Goal: Subscribe to service/newsletter

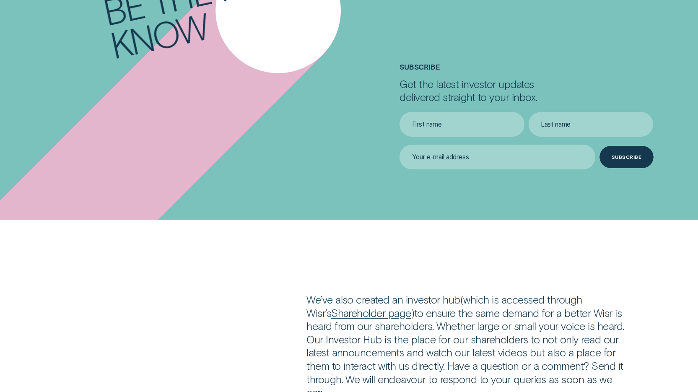
scroll to position [1006, 0]
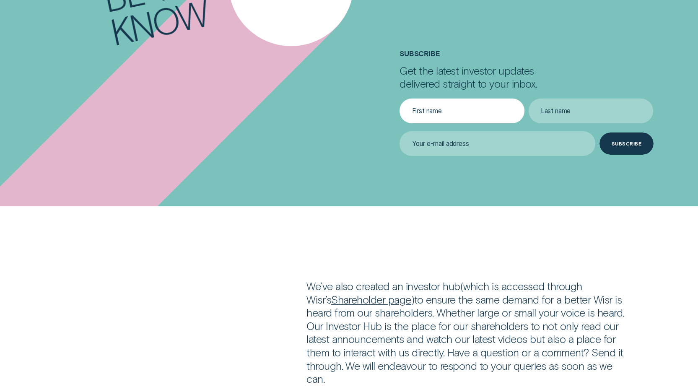
click at [434, 111] on input "First name" at bounding box center [461, 110] width 124 height 24
type input "FRANCIS HAROLD"
type input "HENRY"
type input "frankhh13@hotmail.com"
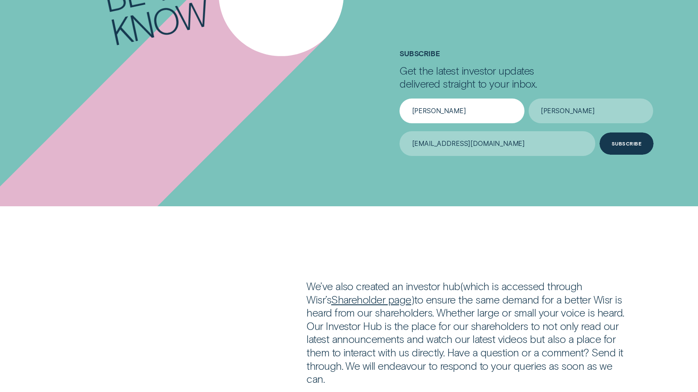
drag, startPoint x: 474, startPoint y: 108, endPoint x: 442, endPoint y: 113, distance: 33.1
click at [442, 113] on input "FRANCIS HAROLD" at bounding box center [461, 110] width 124 height 24
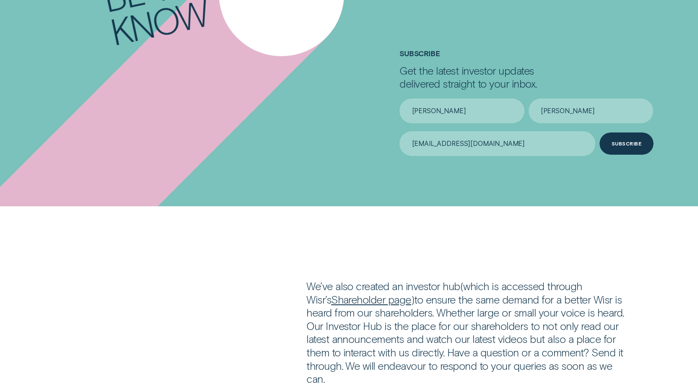
type input "FRANCIS"
click at [321, 164] on div "Be the first to know Subscribe Get the latest investor updates delivered straig…" at bounding box center [349, 93] width 644 height 225
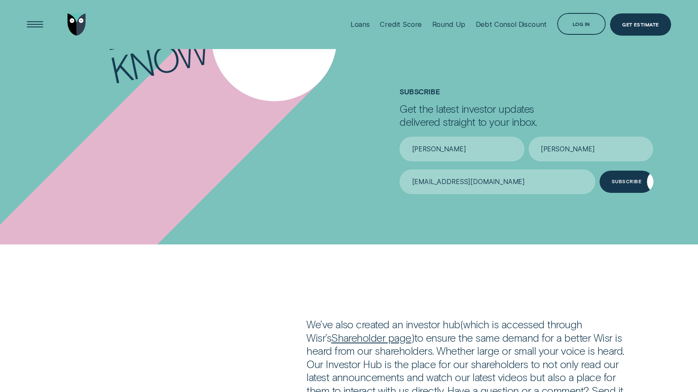
scroll to position [964, 0]
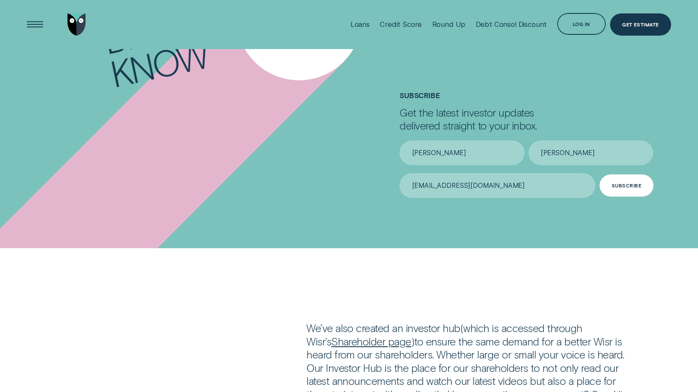
click at [619, 186] on div "Subscribe" at bounding box center [626, 185] width 30 height 4
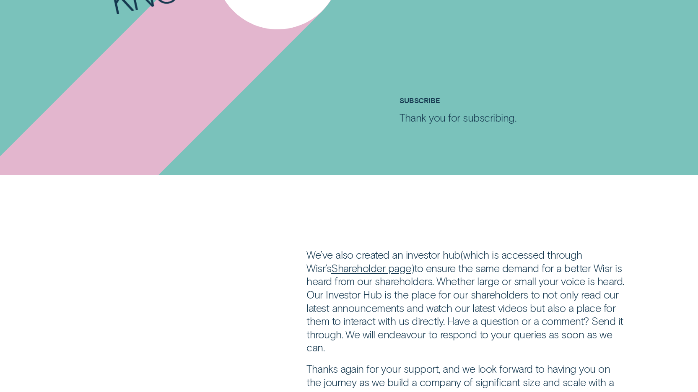
scroll to position [1048, 0]
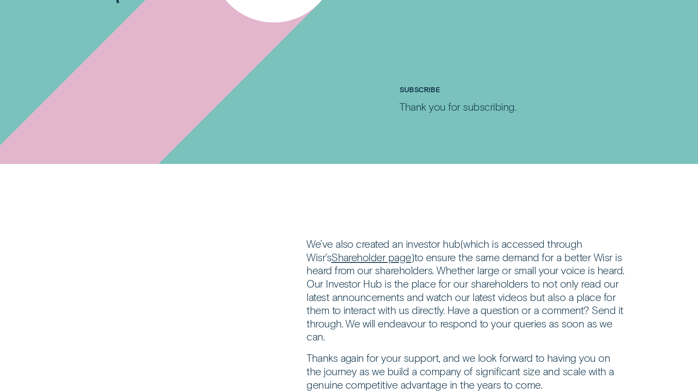
click at [344, 258] on link "Shareholder page" at bounding box center [371, 257] width 80 height 13
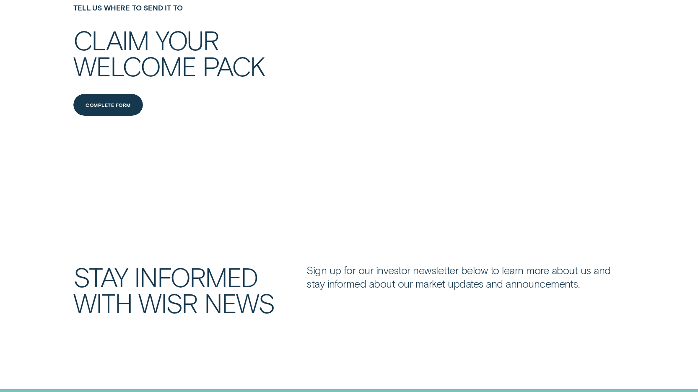
scroll to position [317, 0]
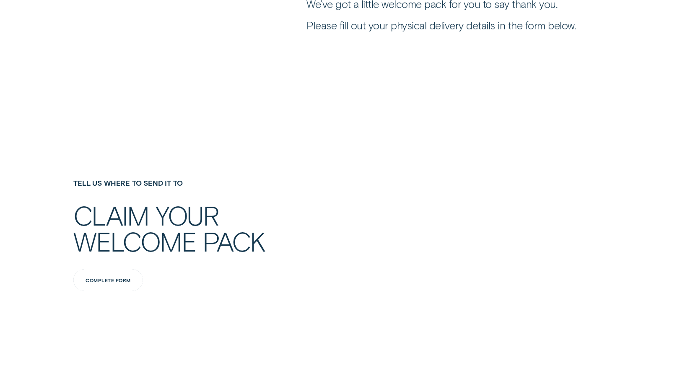
click at [127, 278] on div "Complete Form" at bounding box center [107, 280] width 45 height 4
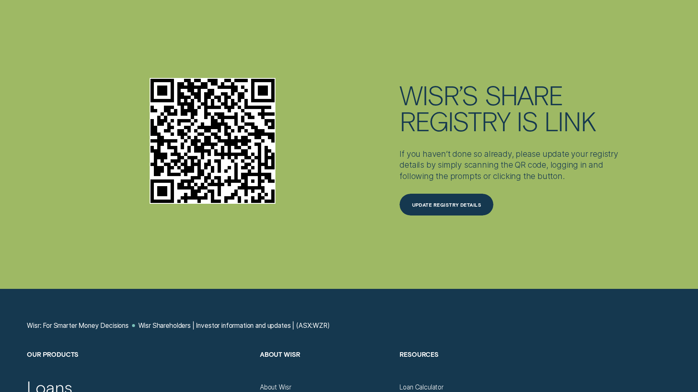
scroll to position [2389, 0]
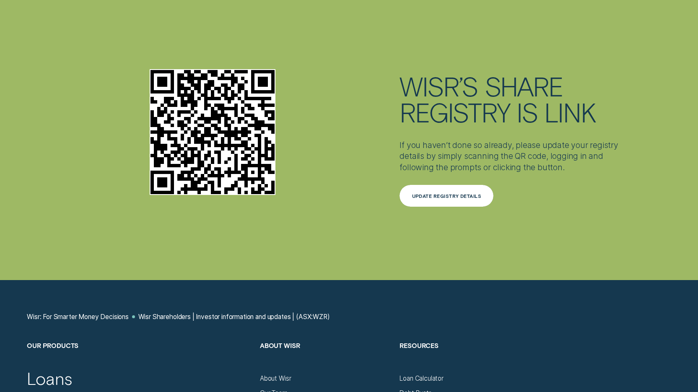
click at [437, 198] on div "Update Registry Details" at bounding box center [447, 196] width 70 height 4
